Goal: Use online tool/utility: Use online tool/utility

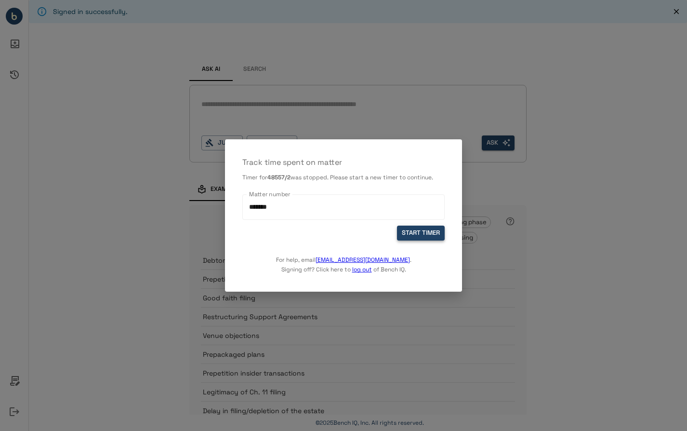
click at [405, 232] on button "START TIMER" at bounding box center [421, 233] width 48 height 15
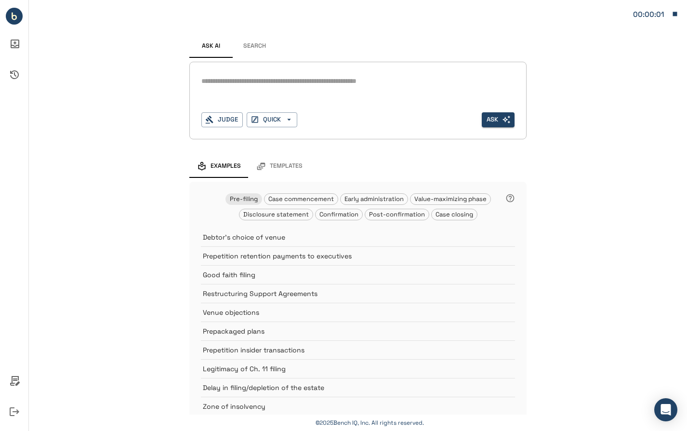
click at [278, 92] on div "*" at bounding box center [357, 89] width 313 height 31
click at [284, 87] on div "*" at bounding box center [357, 81] width 313 height 15
click at [238, 123] on button "Judge" at bounding box center [221, 119] width 41 height 15
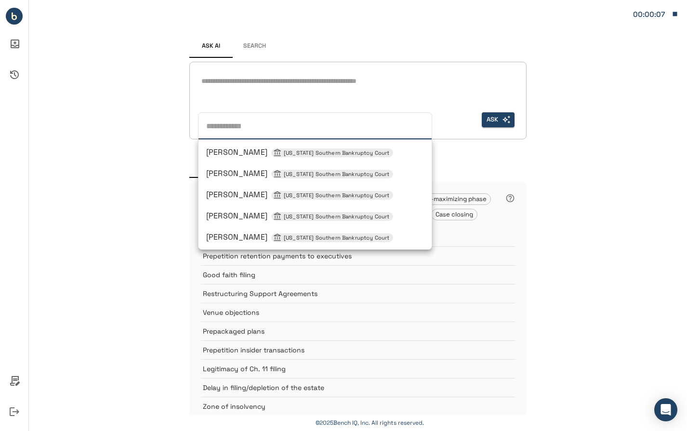
scroll to position [700, 0]
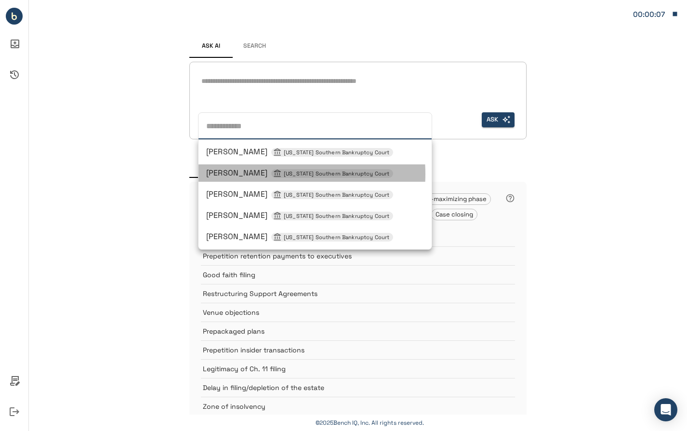
click at [262, 174] on span "[PERSON_NAME] [US_STATE] Southern Bankruptcy Court" at bounding box center [299, 173] width 187 height 10
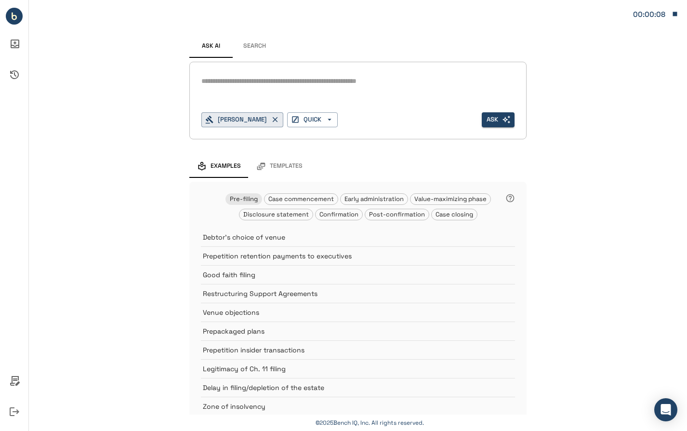
click at [258, 89] on div "*" at bounding box center [357, 89] width 313 height 31
click at [103, 115] on div "Ask AI Search * [PERSON_NAME] QUICK Ask Examples Templates Pre-filing Case comm…" at bounding box center [358, 223] width 658 height 446
click at [244, 94] on div "*" at bounding box center [357, 89] width 313 height 31
click at [245, 85] on textarea at bounding box center [357, 81] width 313 height 11
click at [221, 82] on textarea at bounding box center [357, 81] width 313 height 11
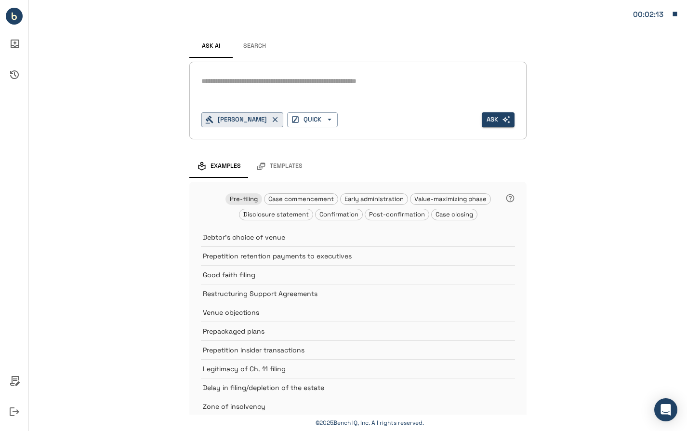
drag, startPoint x: 173, startPoint y: 143, endPoint x: 182, endPoint y: 141, distance: 9.0
click at [174, 144] on div "Ask AI Search * [PERSON_NAME] QUICK Ask Examples Templates Pre-filing Case comm…" at bounding box center [358, 223] width 658 height 446
click at [244, 81] on textarea at bounding box center [357, 81] width 313 height 11
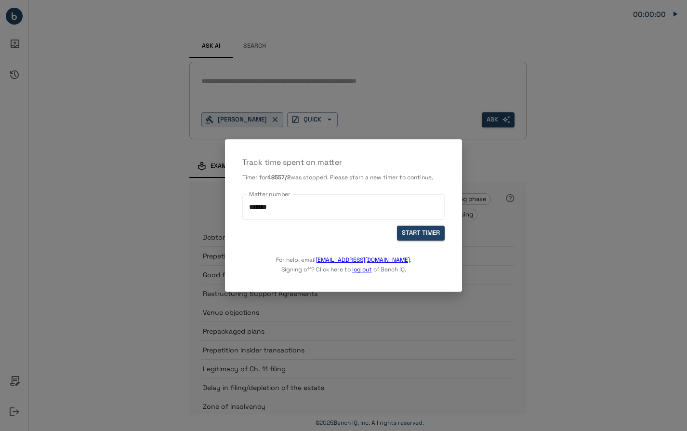
click at [335, 153] on div "Track time spent on matter Timer for 48557/2 was stopped. Please start a new ti…" at bounding box center [343, 215] width 237 height 152
